Goal: Task Accomplishment & Management: Complete application form

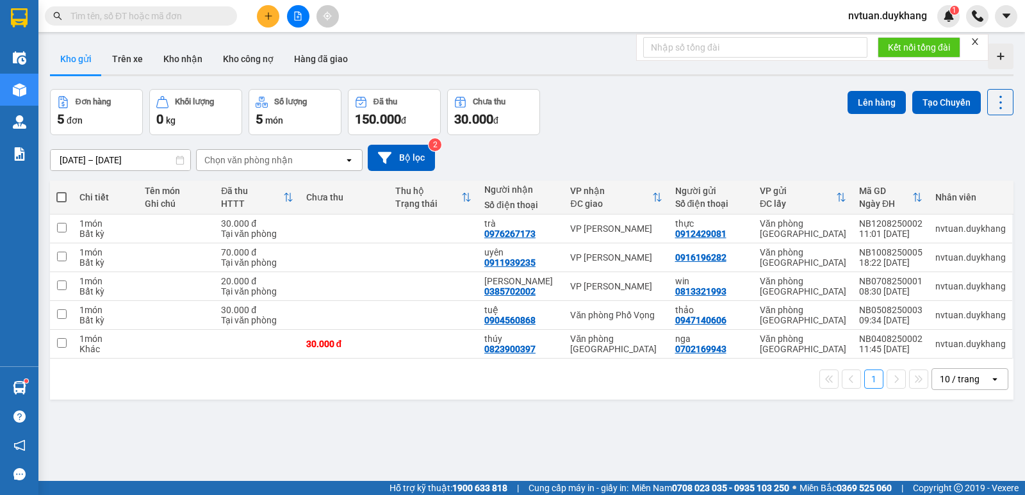
click at [263, 21] on button at bounding box center [268, 16] width 22 height 22
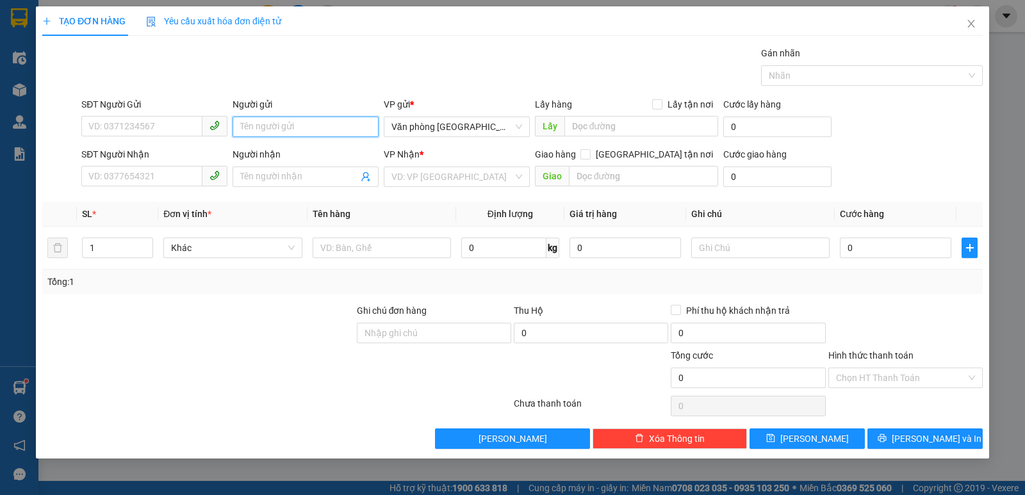
click at [285, 123] on input "Người gửi" at bounding box center [306, 127] width 146 height 21
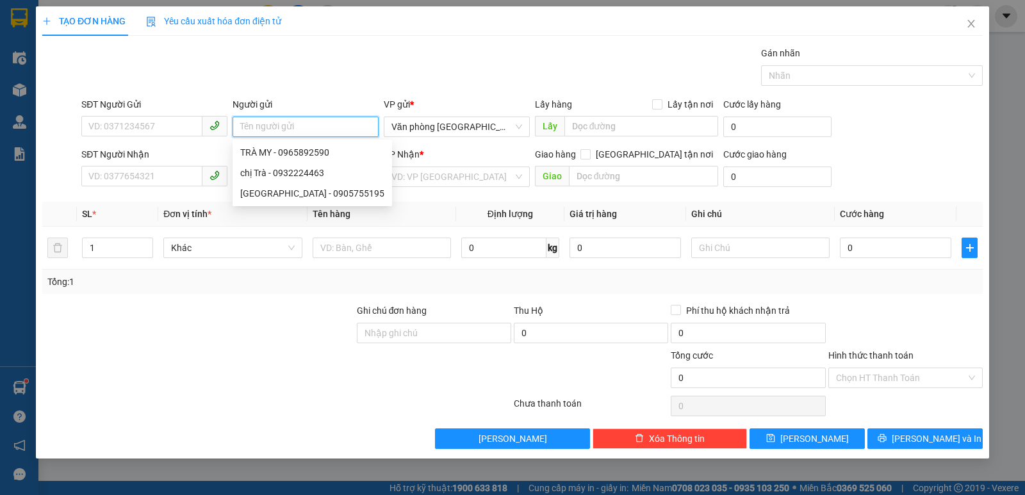
type input "ư"
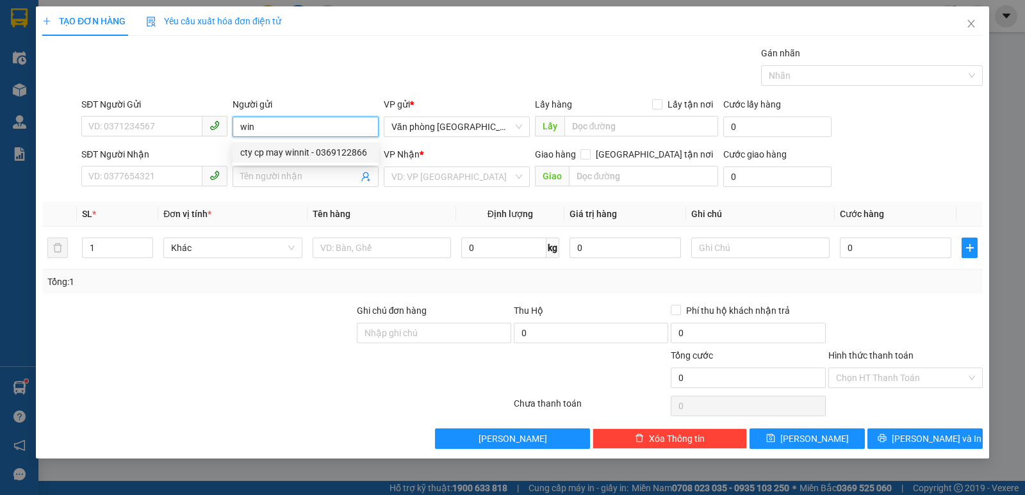
drag, startPoint x: 278, startPoint y: 150, endPoint x: 280, endPoint y: 131, distance: 18.7
click at [280, 135] on body "Kết quả tìm kiếm ( 0 ) Bộ lọc No Data nvtuan.duykhang 1 Điều hành xe Kho hàng m…" at bounding box center [512, 247] width 1025 height 495
type input "wi"
click at [274, 147] on div "win - 0813321993" at bounding box center [305, 152] width 131 height 14
type input "0813321993"
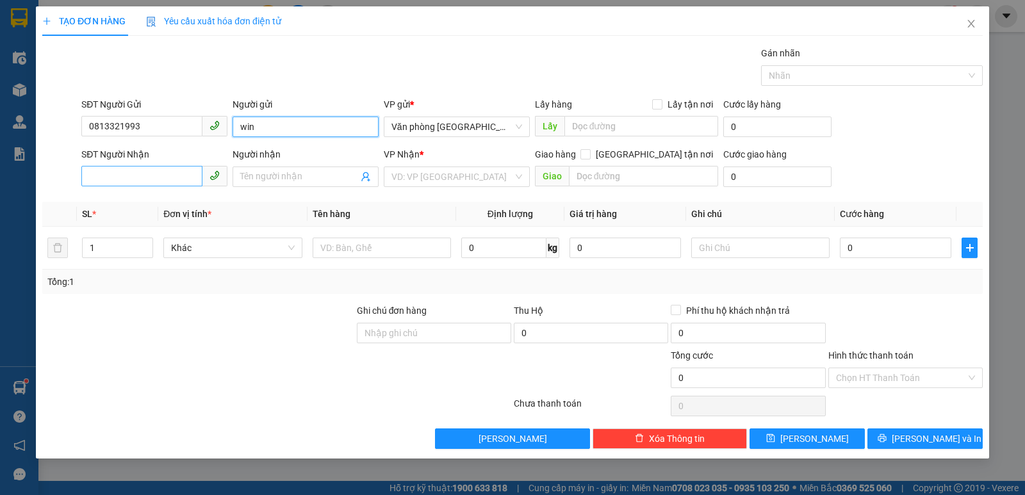
type input "win"
click at [151, 179] on input "SĐT Người Nhận" at bounding box center [141, 176] width 121 height 21
click at [145, 176] on input "SĐT Người Nhận" at bounding box center [141, 176] width 121 height 21
click at [147, 176] on input "SĐT Người Nhận" at bounding box center [141, 176] width 121 height 21
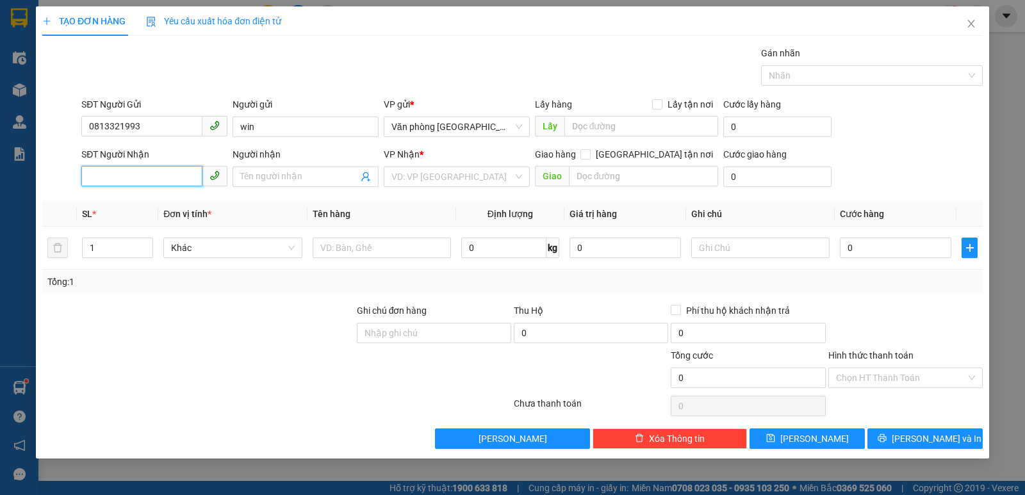
click at [147, 176] on input "SĐT Người Nhận" at bounding box center [141, 176] width 121 height 21
click at [155, 219] on div "0385702022 - [GEOGRAPHIC_DATA]" at bounding box center [161, 223] width 144 height 14
type input "0385702022"
type input "[PERSON_NAME]"
type input "0385702022"
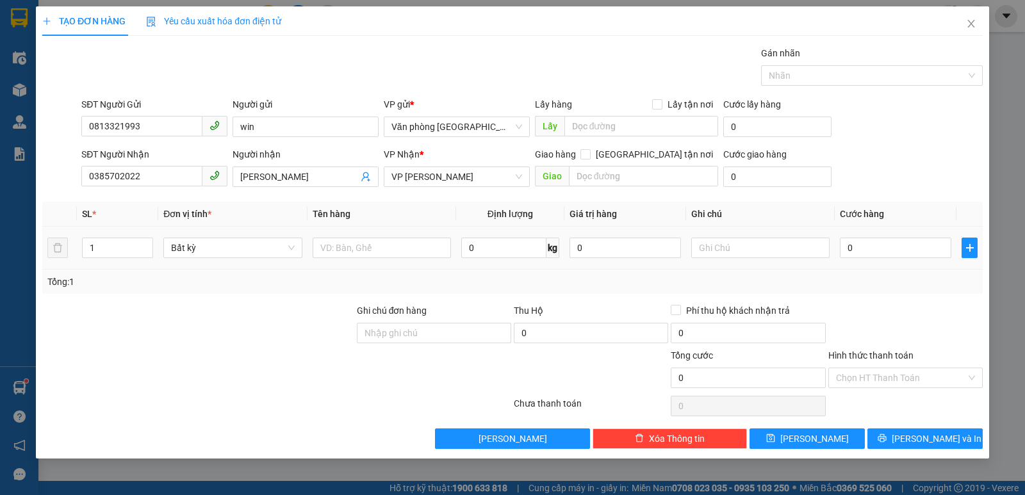
click at [865, 234] on td "0" at bounding box center [896, 248] width 122 height 43
click at [866, 249] on input "0" at bounding box center [896, 248] width 112 height 21
type input "2"
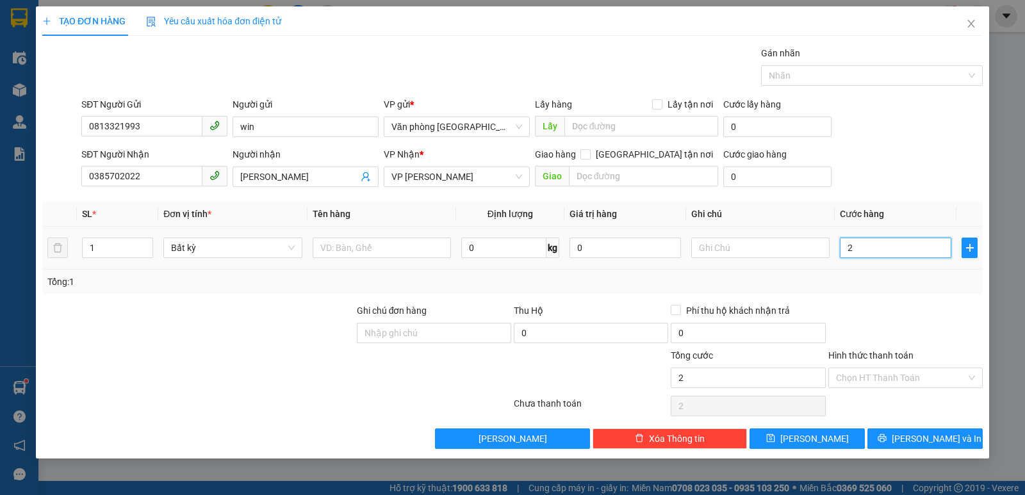
type input "20"
type input "200"
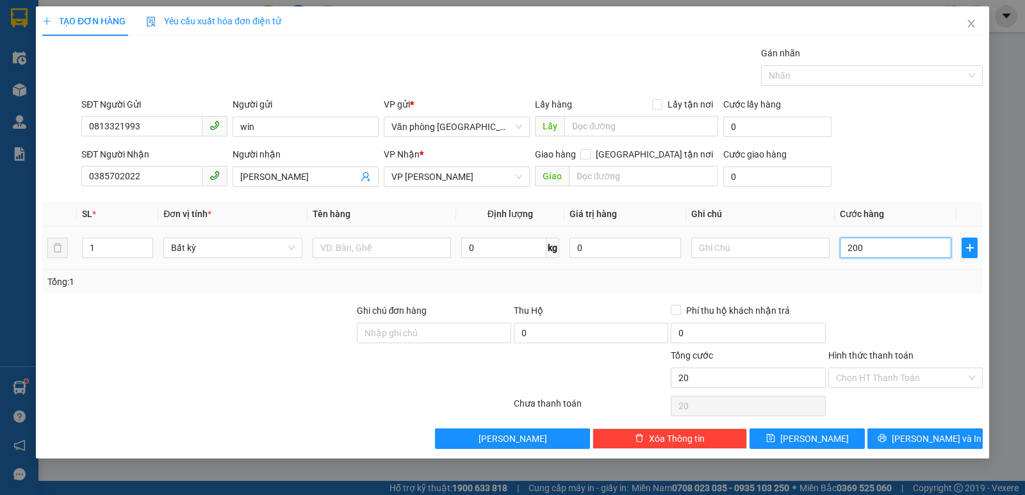
type input "200"
type input "2.000"
type input "20.000"
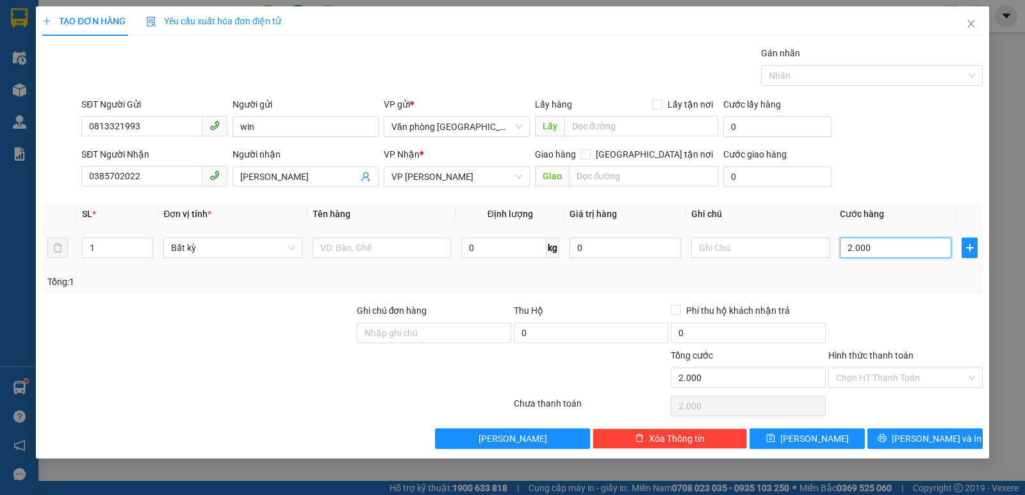
type input "20.000"
drag, startPoint x: 918, startPoint y: 370, endPoint x: 913, endPoint y: 376, distance: 7.7
click at [917, 371] on input "Hình thức thanh toán" at bounding box center [901, 378] width 130 height 19
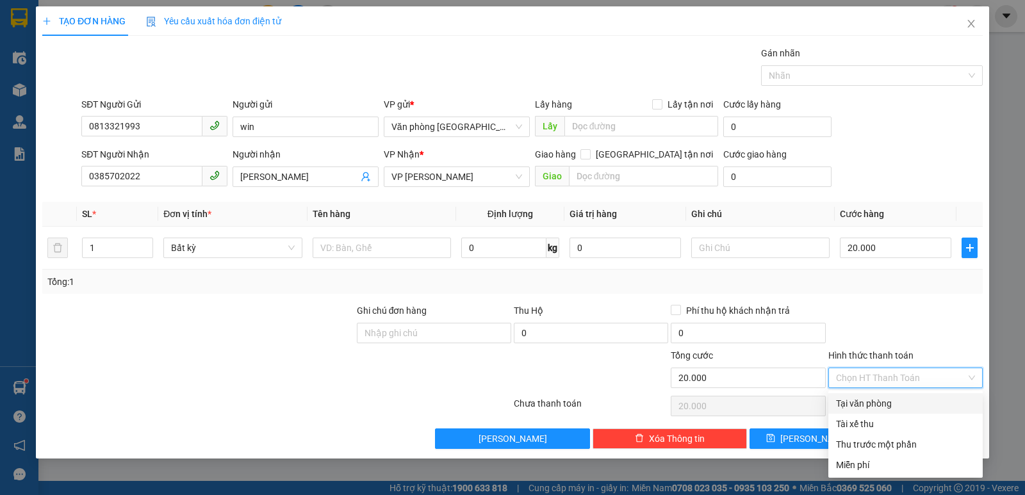
click at [884, 406] on div "Tại văn phòng" at bounding box center [905, 404] width 139 height 14
type input "0"
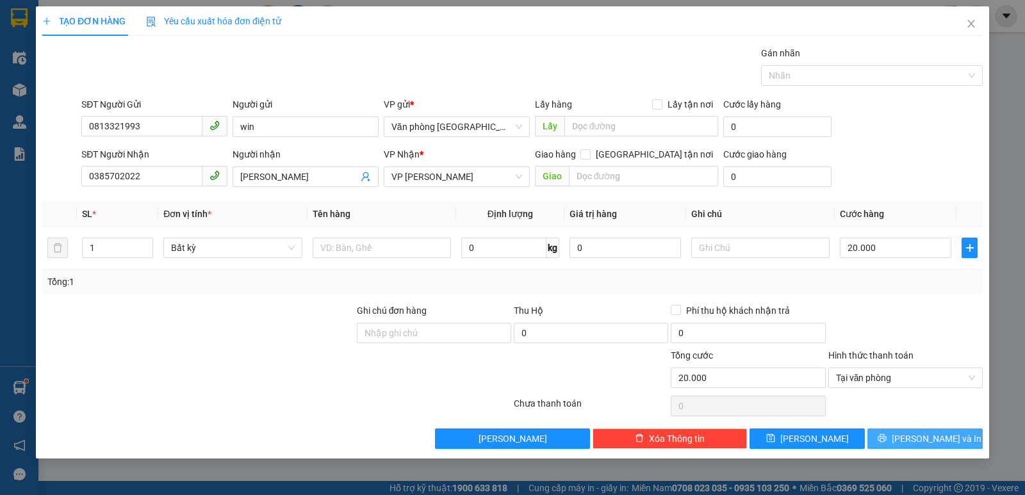
click at [950, 442] on span "[PERSON_NAME] và In" at bounding box center [937, 439] width 90 height 14
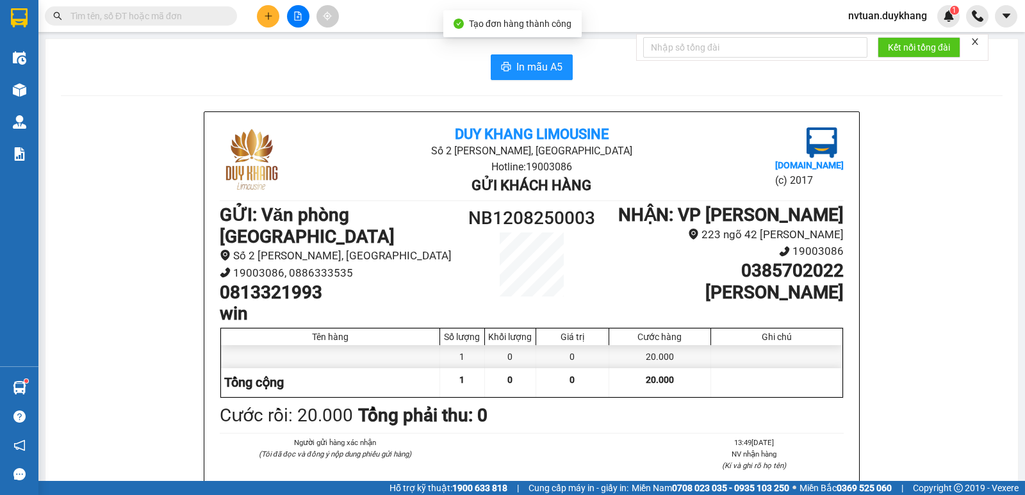
click at [550, 55] on button "In mẫu A5" at bounding box center [532, 67] width 82 height 26
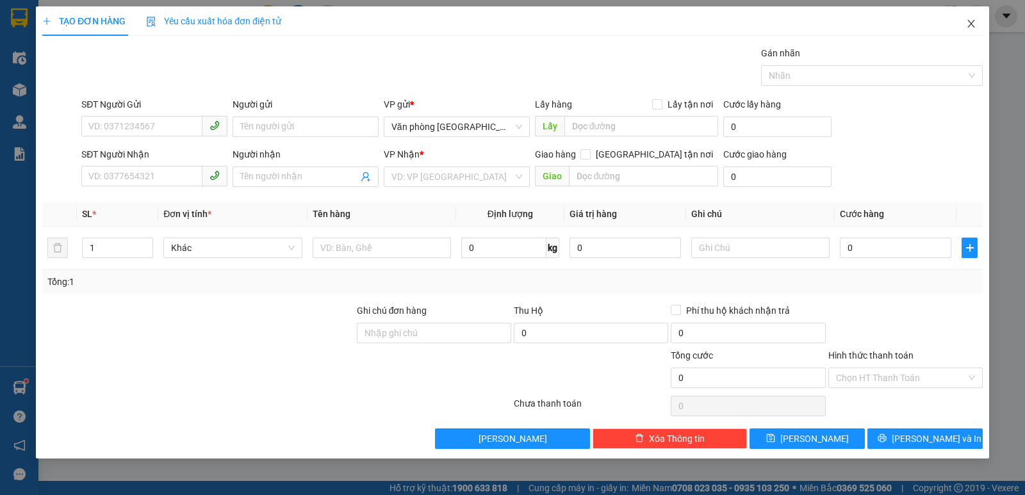
click at [969, 24] on icon "close" at bounding box center [972, 24] width 10 height 10
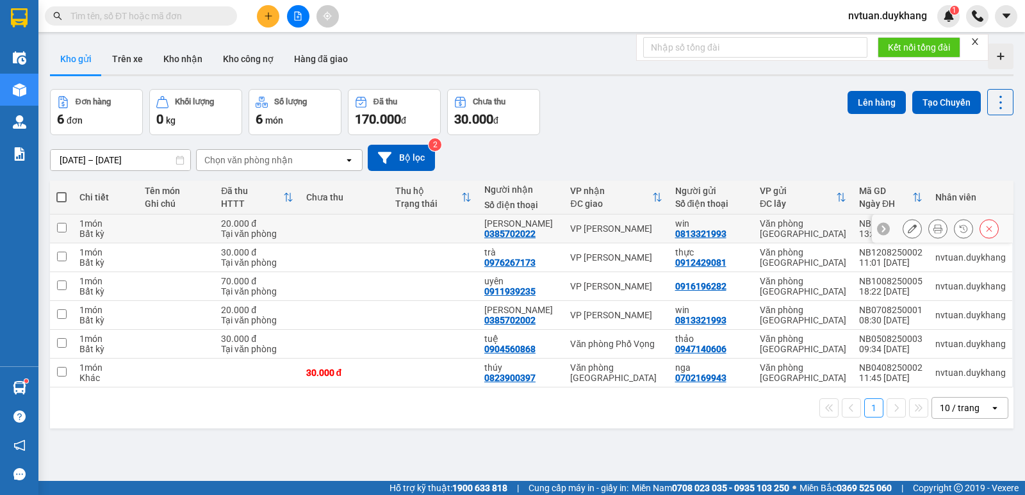
click at [60, 226] on input "checkbox" at bounding box center [62, 228] width 10 height 10
checkbox input "true"
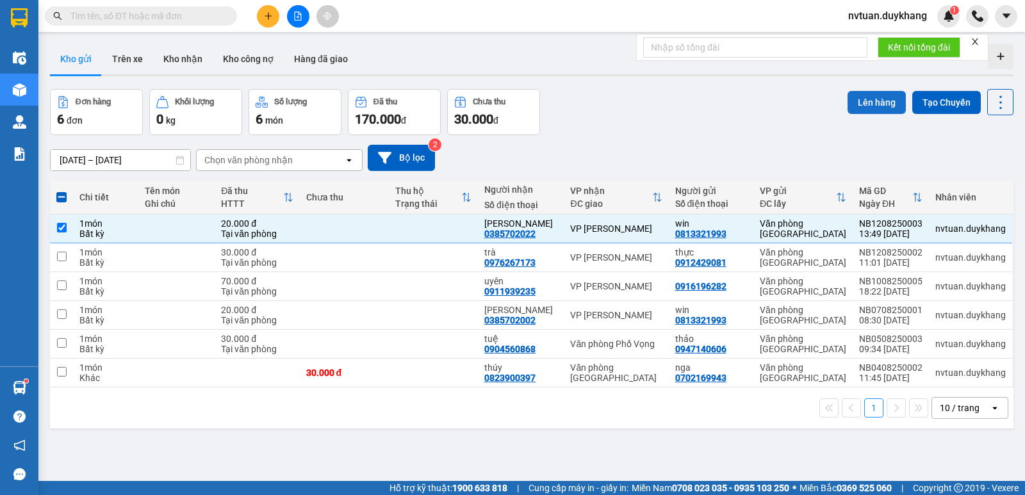
click at [875, 105] on button "Lên hàng" at bounding box center [877, 102] width 58 height 23
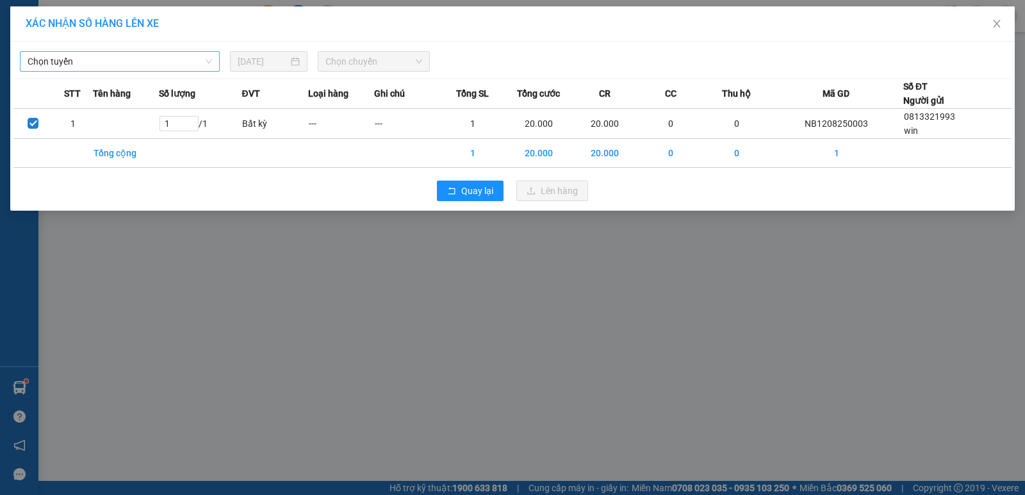
drag, startPoint x: 154, startPoint y: 67, endPoint x: 145, endPoint y: 70, distance: 9.3
click at [151, 67] on span "Chọn tuyến" at bounding box center [120, 61] width 185 height 19
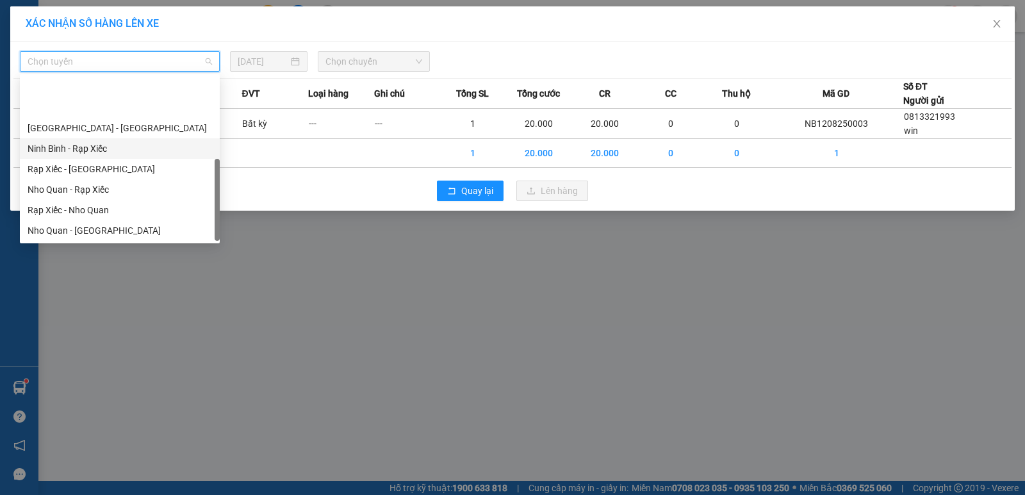
scroll to position [62, 0]
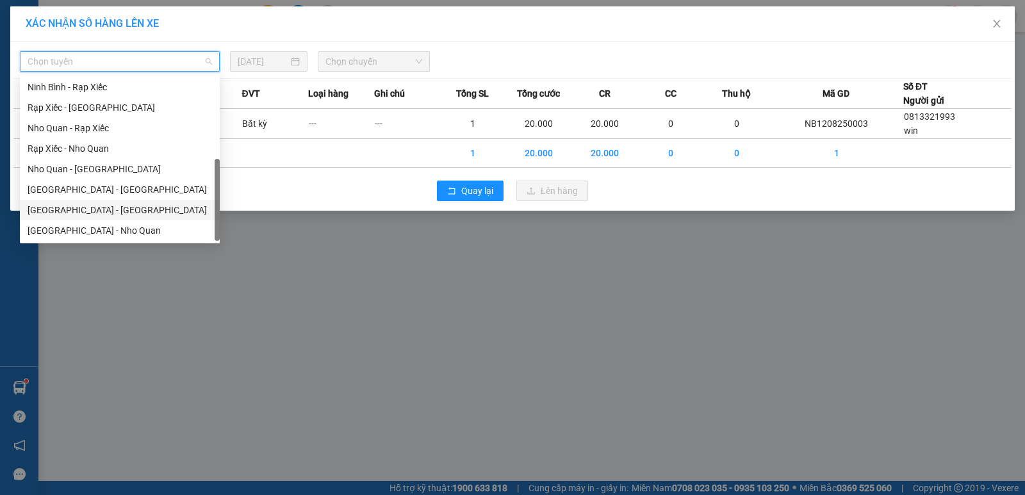
click at [68, 209] on div "[GEOGRAPHIC_DATA] - [GEOGRAPHIC_DATA]" at bounding box center [120, 210] width 185 height 14
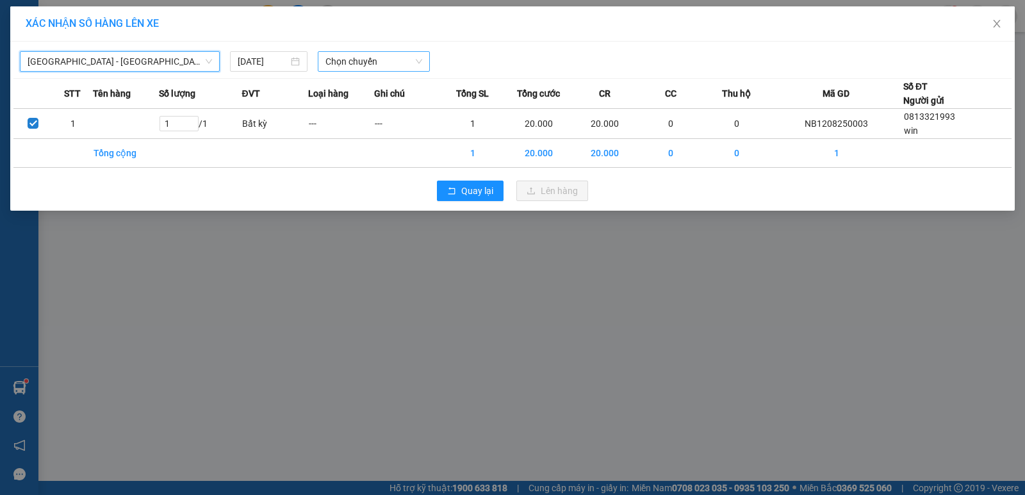
click at [349, 63] on span "Chọn chuyến" at bounding box center [374, 61] width 97 height 19
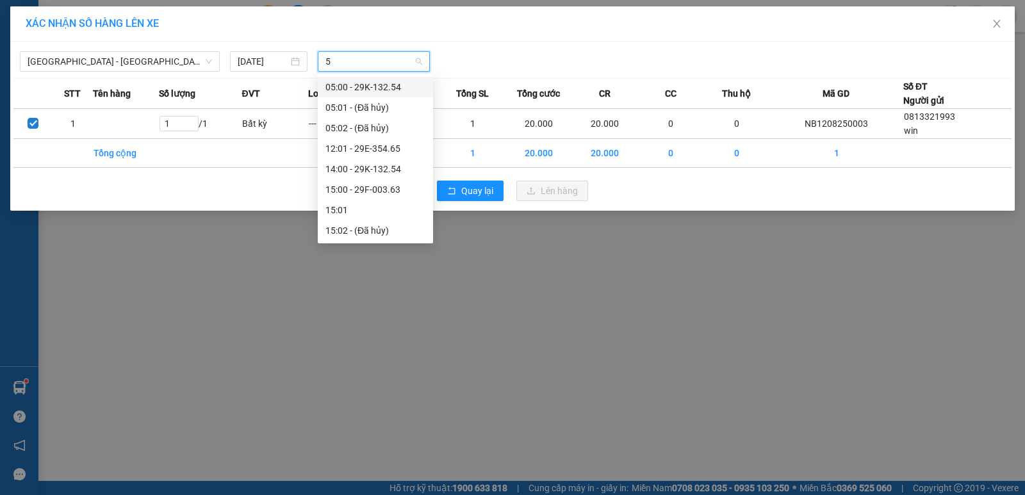
type input "54"
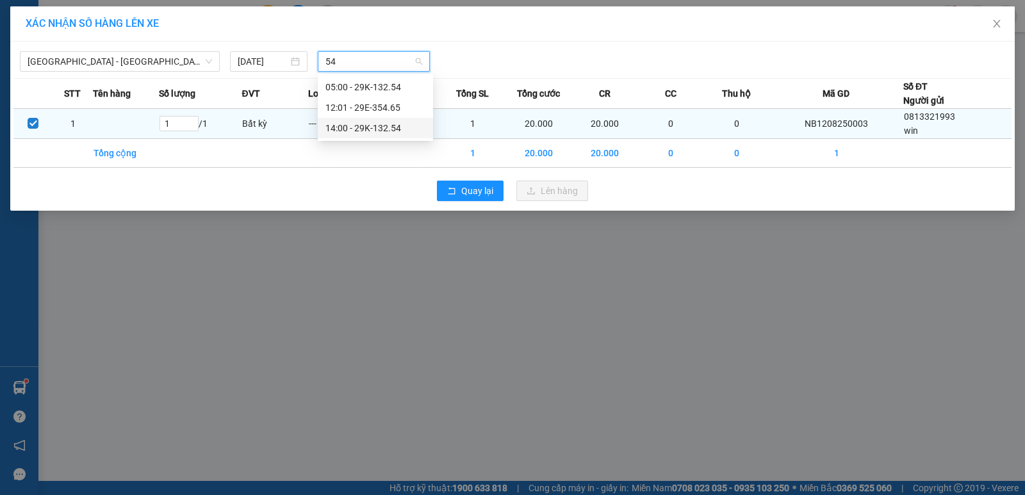
click at [377, 128] on div "14:00 - 29K-132.54" at bounding box center [376, 128] width 100 height 14
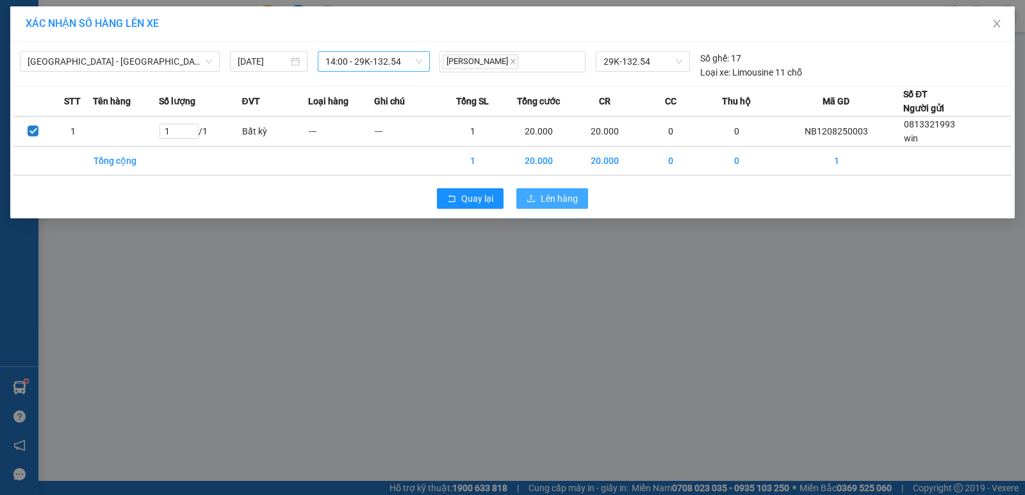
click at [585, 199] on button "Lên hàng" at bounding box center [553, 198] width 72 height 21
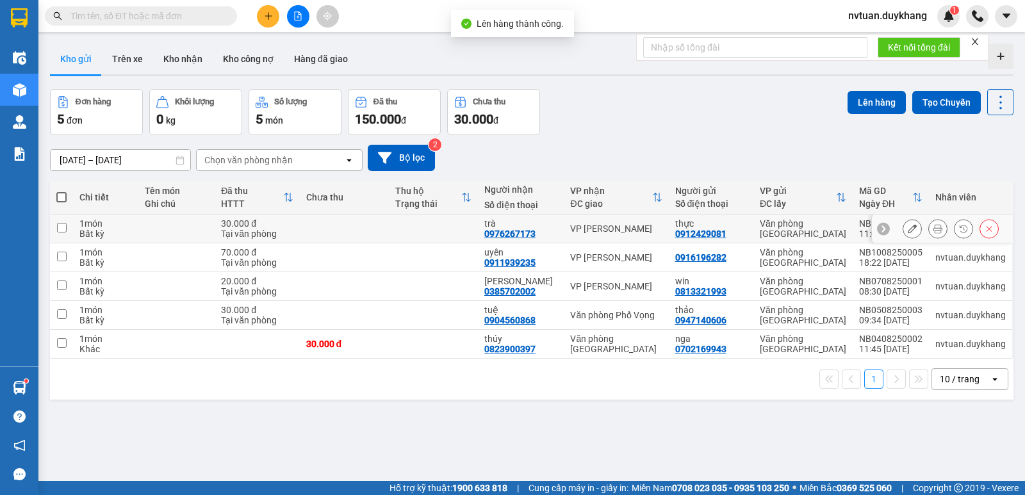
click at [57, 230] on input "checkbox" at bounding box center [62, 228] width 10 height 10
checkbox input "true"
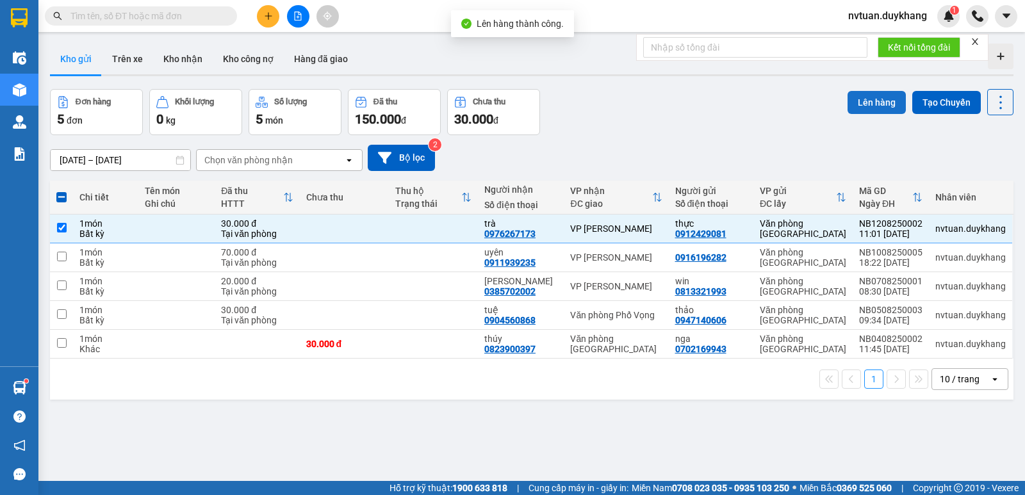
click at [883, 104] on button "Lên hàng" at bounding box center [877, 102] width 58 height 23
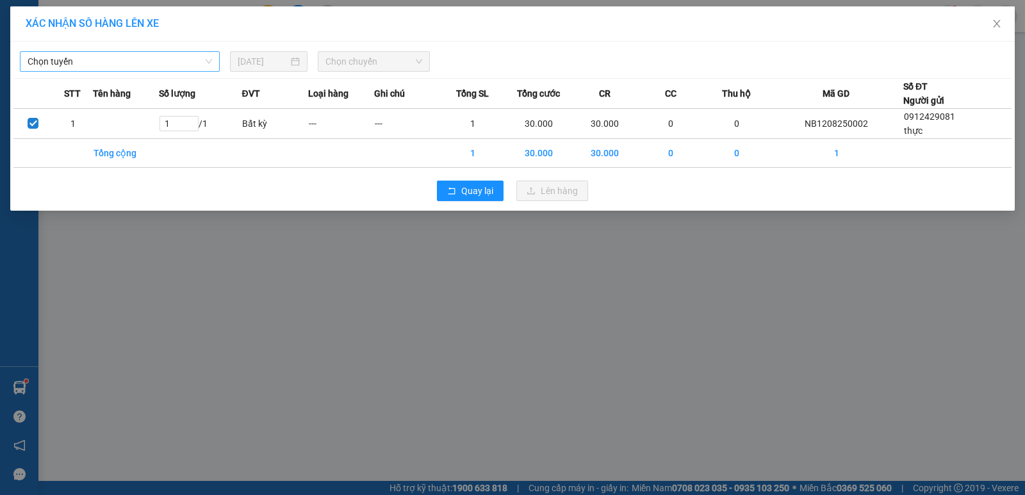
click at [120, 68] on span "Chọn tuyến" at bounding box center [120, 61] width 185 height 19
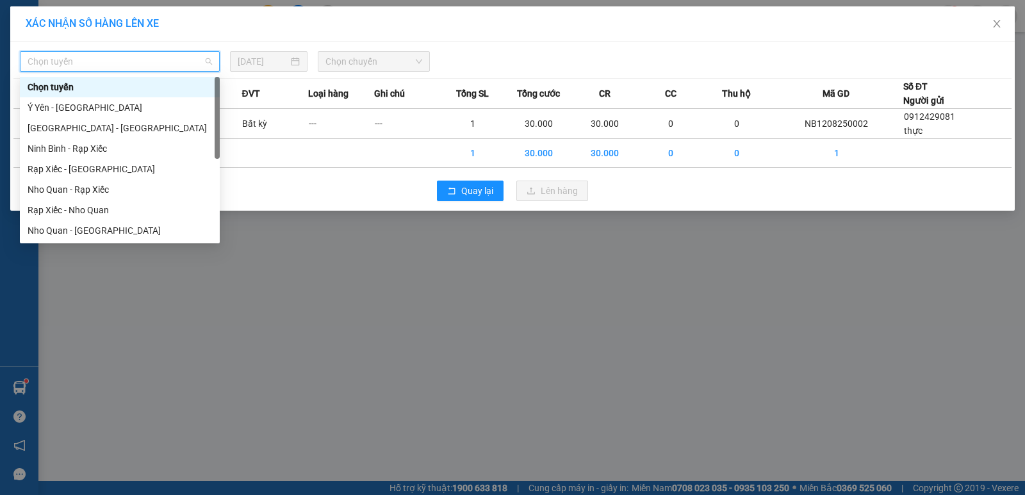
scroll to position [62, 0]
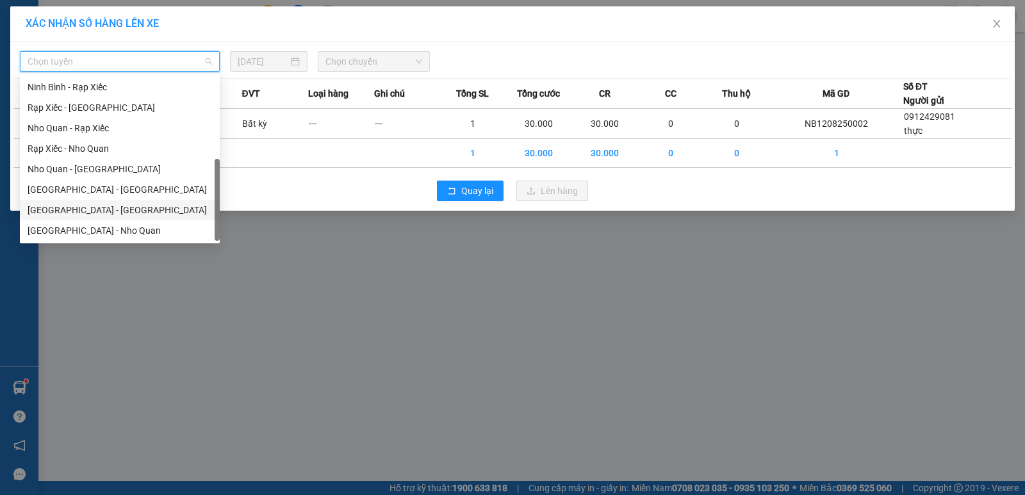
click at [92, 218] on div "[GEOGRAPHIC_DATA] - [GEOGRAPHIC_DATA]" at bounding box center [120, 210] width 200 height 21
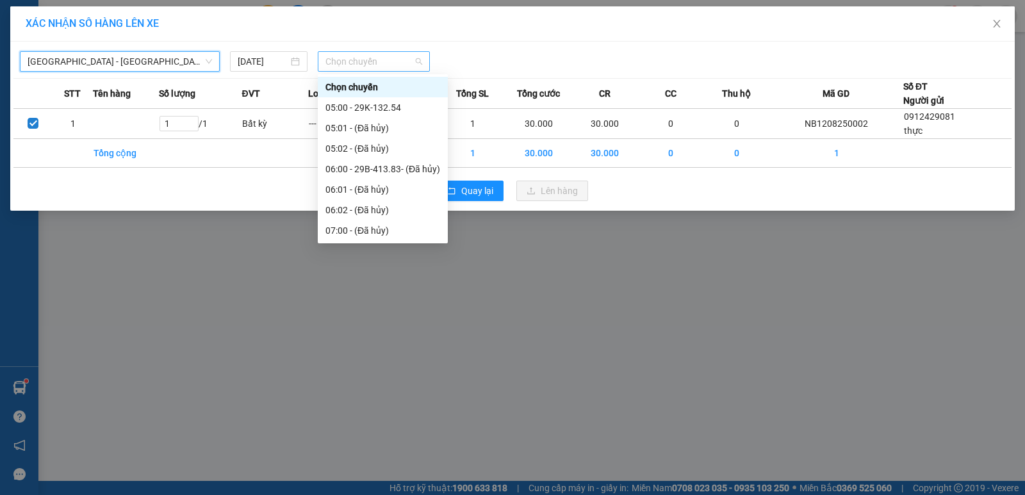
click at [351, 61] on span "Chọn chuyến" at bounding box center [374, 61] width 97 height 19
type input "65"
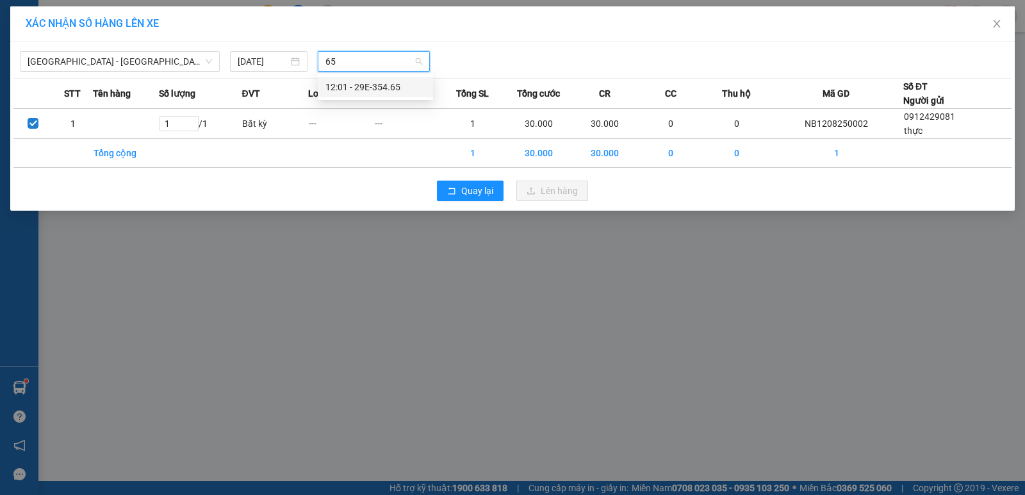
click at [374, 93] on div "12:01 - 29E-354.65" at bounding box center [376, 87] width 100 height 14
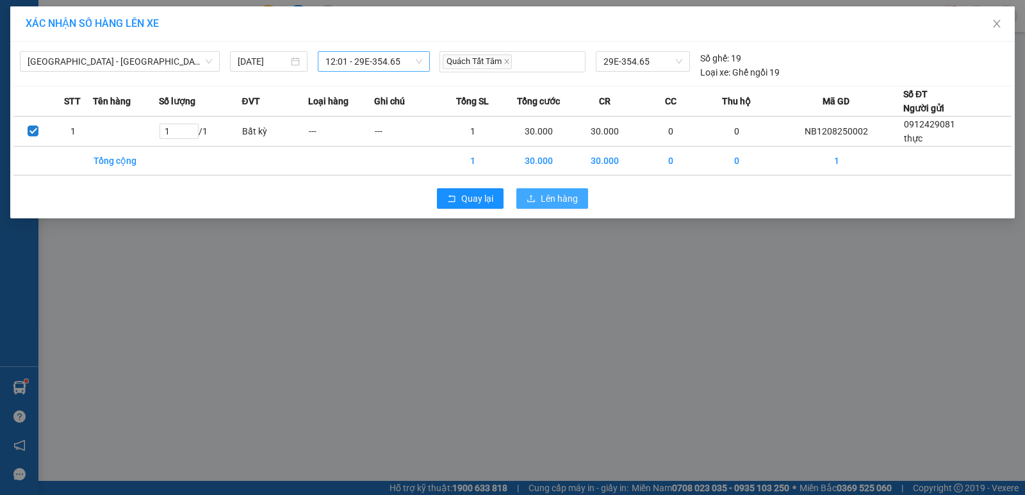
click at [572, 191] on button "Lên hàng" at bounding box center [553, 198] width 72 height 21
